Goal: Transaction & Acquisition: Purchase product/service

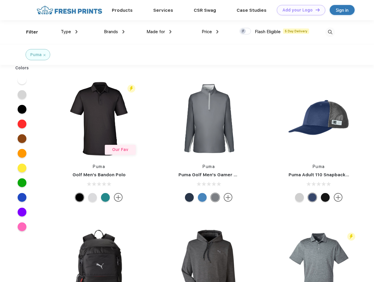
click at [299, 10] on link "Add your Logo Design Tool" at bounding box center [301, 10] width 48 height 10
click at [0, 0] on div "Design Tool" at bounding box center [0, 0] width 0 height 0
click at [315, 10] on link "Add your Logo Design Tool" at bounding box center [301, 10] width 48 height 10
click at [28, 32] on div "Filter" at bounding box center [32, 32] width 12 height 7
click at [69, 32] on span "Type" at bounding box center [66, 31] width 10 height 5
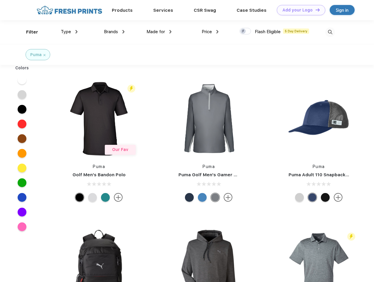
click at [114, 32] on span "Brands" at bounding box center [111, 31] width 14 height 5
click at [159, 32] on span "Made for" at bounding box center [155, 31] width 18 height 5
click at [210, 32] on span "Price" at bounding box center [207, 31] width 10 height 5
click at [245, 31] on div at bounding box center [244, 31] width 11 height 6
click at [243, 31] on input "checkbox" at bounding box center [241, 30] width 4 height 4
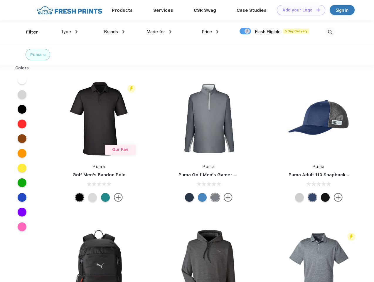
click at [330, 32] on img at bounding box center [330, 32] width 10 height 10
